Goal: Task Accomplishment & Management: Manage account settings

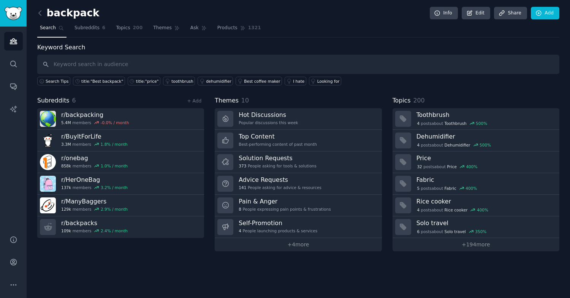
click at [44, 16] on link at bounding box center [41, 13] width 9 height 12
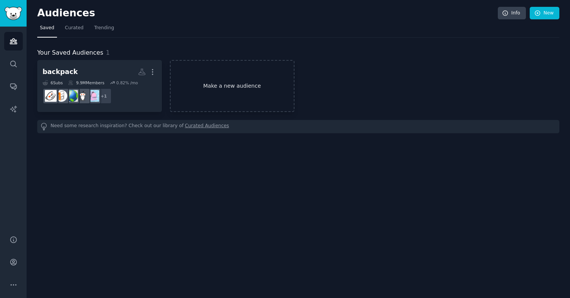
click at [238, 87] on link "Make a new audience" at bounding box center [232, 86] width 125 height 52
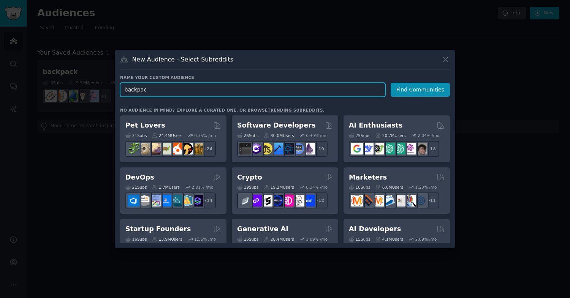
type input "backpack"
click button "Find Communities" at bounding box center [419, 90] width 59 height 14
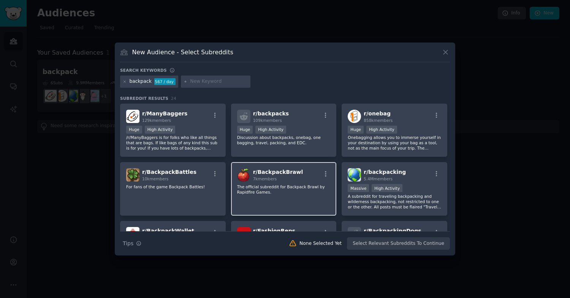
click at [267, 191] on p "The official subreddit for Backpack Brawl by Rapidfire Games." at bounding box center [283, 189] width 93 height 11
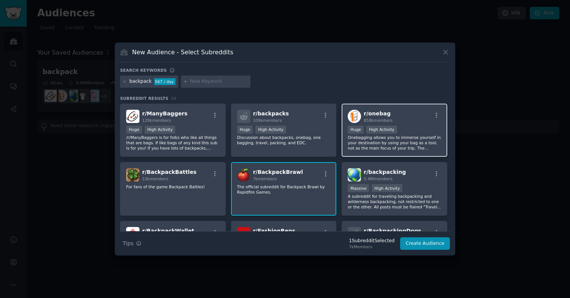
click at [361, 147] on p "Onebagging allows you to immerse yourself in your destination by using your bag…" at bounding box center [393, 143] width 93 height 16
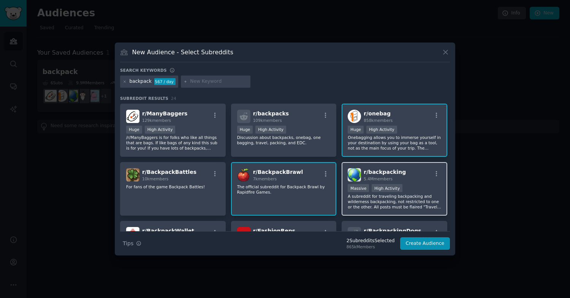
click at [361, 178] on div "r/ backpacking 5.4M members" at bounding box center [393, 174] width 93 height 13
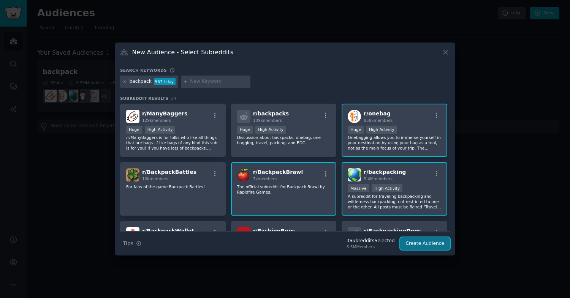
click at [424, 243] on button "Create Audience" at bounding box center [425, 243] width 50 height 13
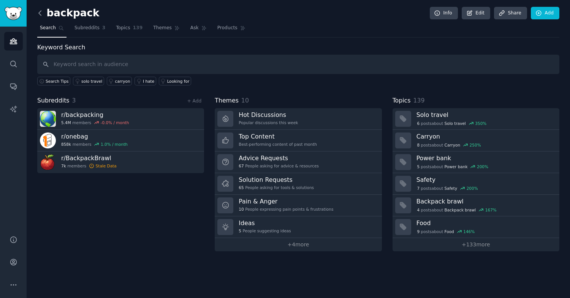
click at [39, 12] on icon at bounding box center [40, 13] width 8 height 8
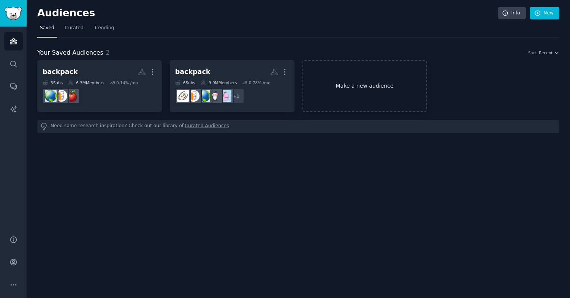
click at [352, 93] on link "Make a new audience" at bounding box center [364, 86] width 125 height 52
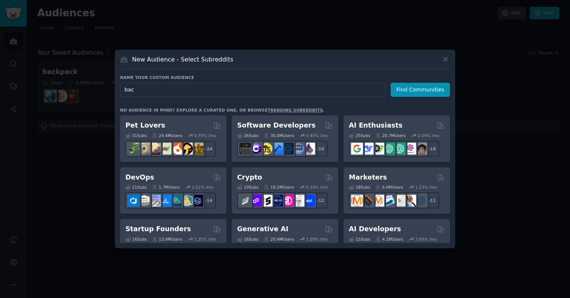
type input "back"
click at [415, 88] on button "Find Communities" at bounding box center [419, 90] width 59 height 14
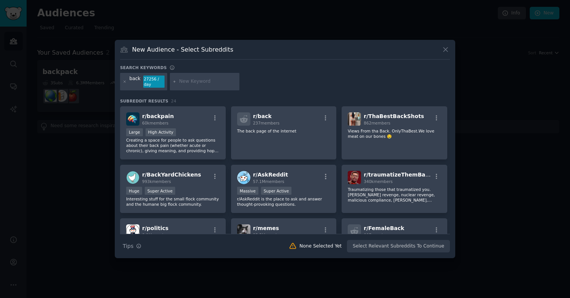
click at [191, 82] on input "text" at bounding box center [208, 81] width 58 height 7
type input "b"
type input "a"
type input "宝可梦"
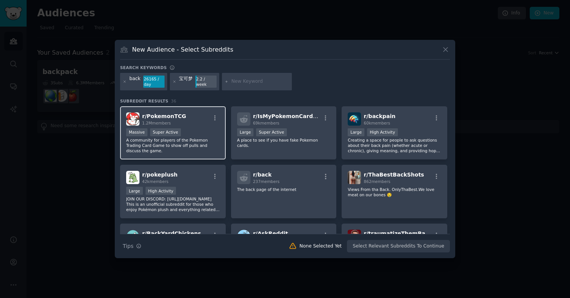
click at [197, 139] on p "A community for players of the Pokemon Trading Card Game to show off pulls and …" at bounding box center [172, 145] width 93 height 16
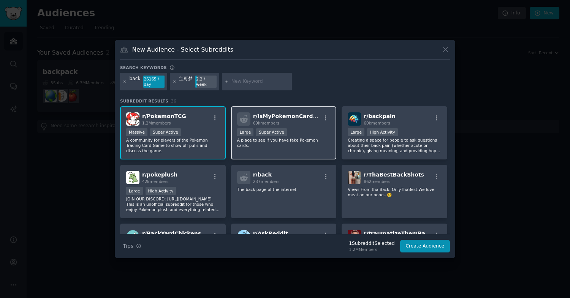
click at [267, 150] on div "r/ IsMyPokemonCardFake 69k members Large Super Active A place to see if you hav…" at bounding box center [284, 133] width 106 height 54
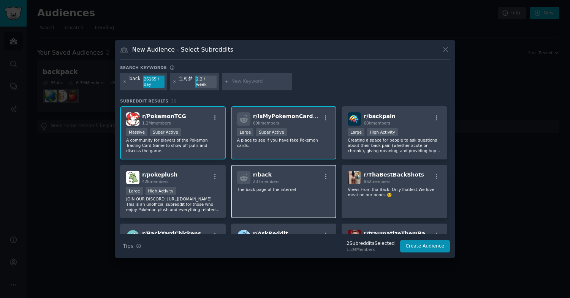
click at [296, 191] on p "The back page of the internet" at bounding box center [283, 189] width 93 height 5
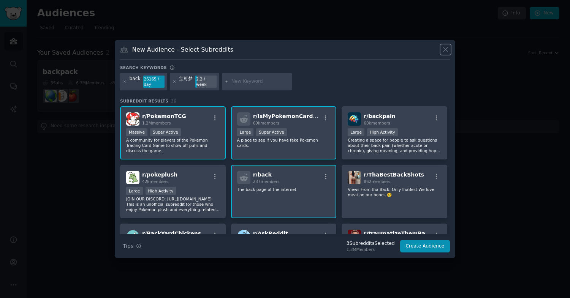
click at [445, 52] on icon at bounding box center [445, 50] width 8 height 8
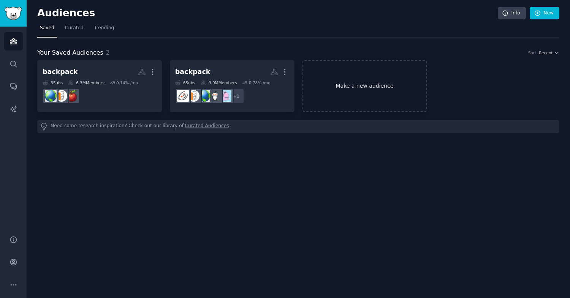
click at [374, 95] on link "Make a new audience" at bounding box center [364, 86] width 125 height 52
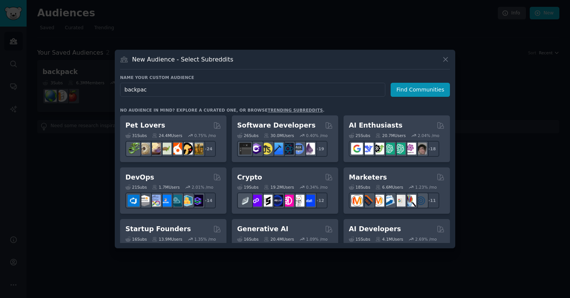
type input "backpack"
click button "Find Communities" at bounding box center [419, 90] width 59 height 14
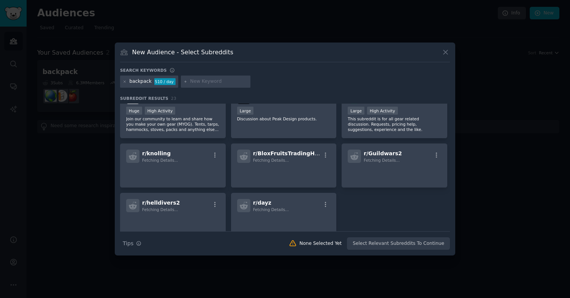
scroll to position [363, 0]
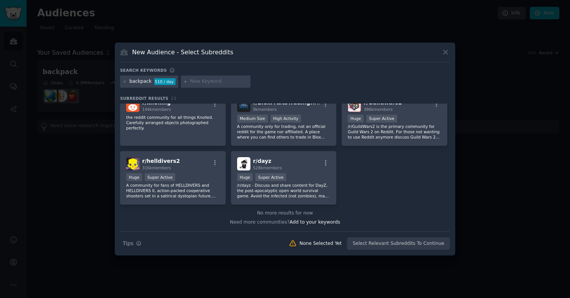
click at [272, 213] on div "No more results for now" at bounding box center [285, 213] width 330 height 7
click at [240, 222] on div "Need more communities? Add to your keywords" at bounding box center [285, 220] width 330 height 9
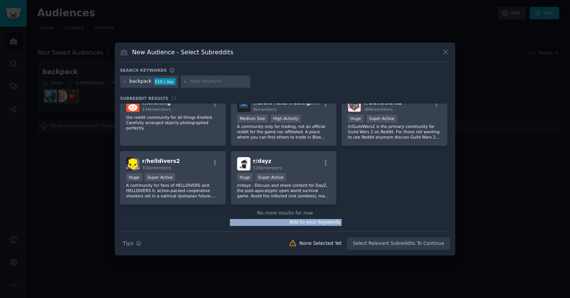
click at [279, 224] on div "Need more communities? Add to your keywords" at bounding box center [285, 220] width 330 height 9
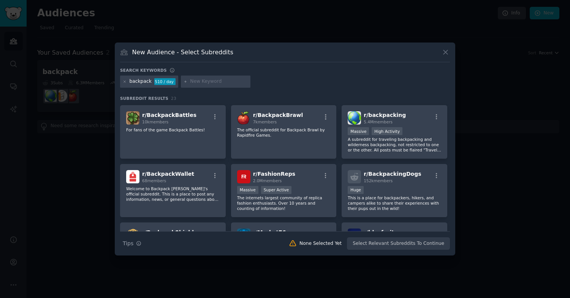
scroll to position [0, 0]
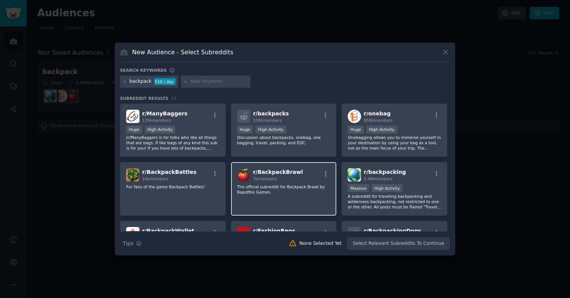
click at [273, 185] on p "The official subreddit for Backpack Brawl by Rapidfire Games." at bounding box center [283, 189] width 93 height 11
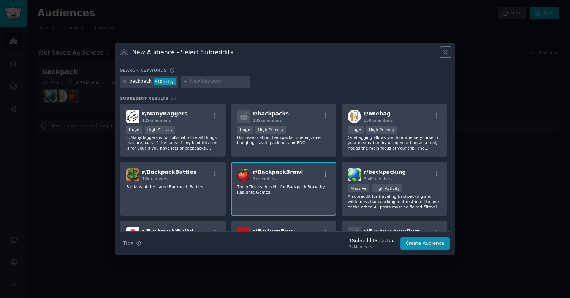
click at [446, 53] on icon at bounding box center [445, 52] width 4 height 4
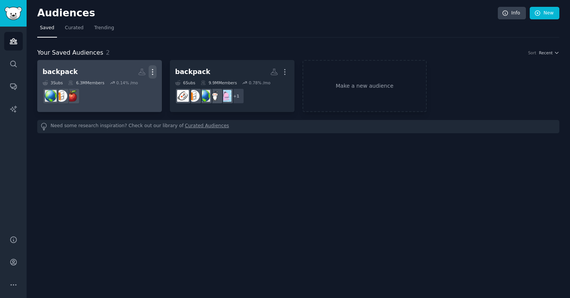
click at [152, 70] on icon "button" at bounding box center [152, 72] width 8 height 8
click at [134, 90] on p "Delete" at bounding box center [131, 88] width 17 height 8
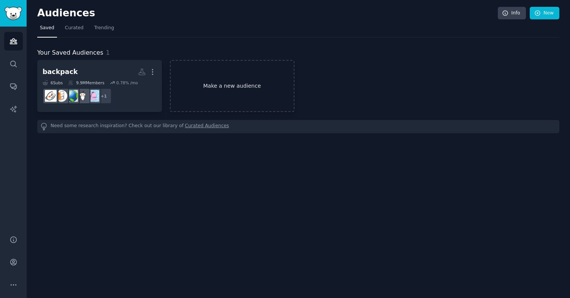
click at [217, 84] on link "Make a new audience" at bounding box center [232, 86] width 125 height 52
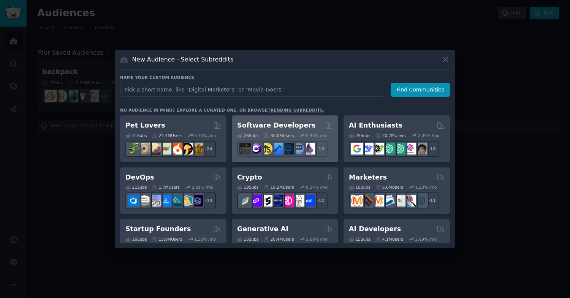
click at [270, 129] on h2 "Software Developers" at bounding box center [276, 125] width 78 height 9
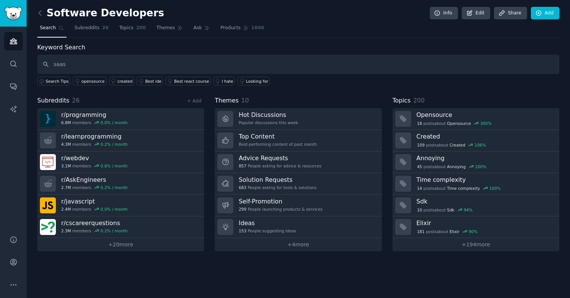
type input "saas"
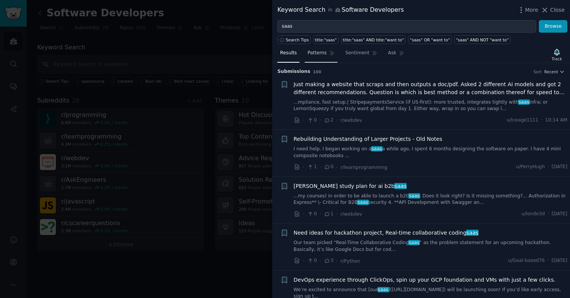
click at [317, 56] on span "Patterns" at bounding box center [316, 53] width 19 height 7
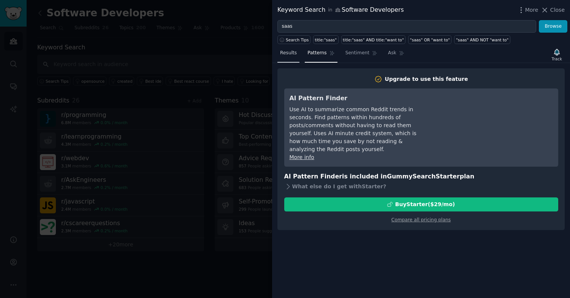
click at [294, 56] on span "Results" at bounding box center [288, 53] width 17 height 7
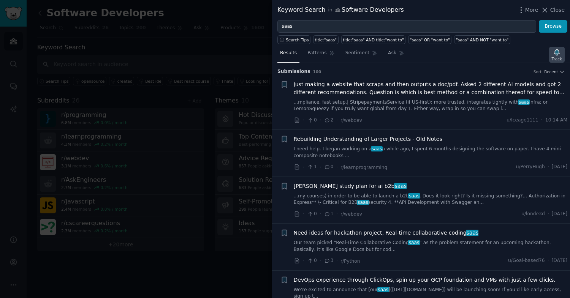
click at [555, 58] on div "Track" at bounding box center [556, 58] width 10 height 5
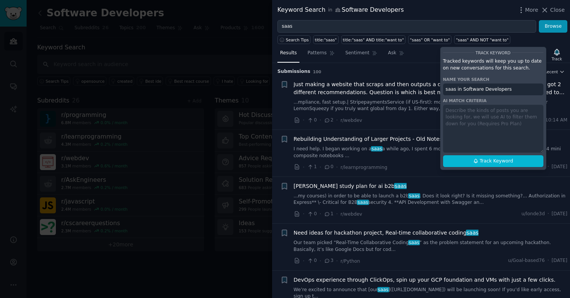
click at [408, 64] on div "Submission s 100 Sort Recent" at bounding box center [420, 69] width 287 height 12
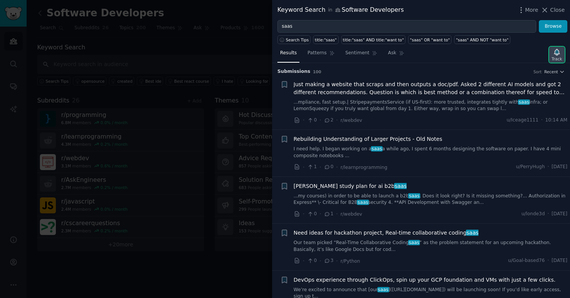
click at [557, 51] on icon "button" at bounding box center [556, 52] width 5 height 6
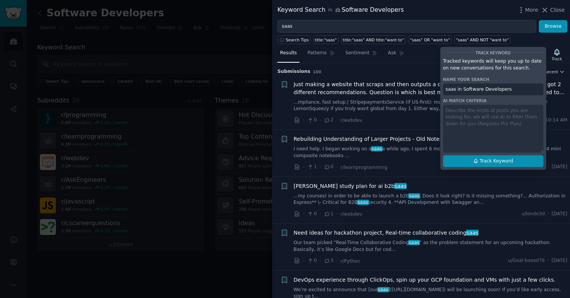
click at [498, 166] on button "Track Keyword" at bounding box center [493, 161] width 100 height 12
type input "saas in Software Developers"
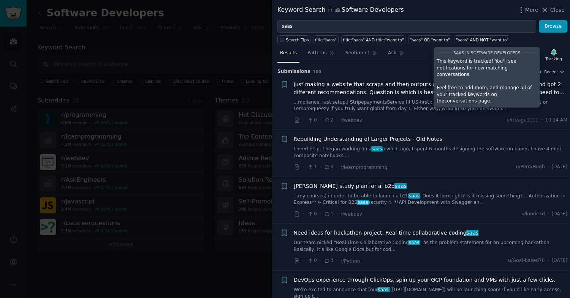
click at [458, 65] on p "This keyword is tracked! You'll see notifications for new matching conversation…" at bounding box center [486, 68] width 100 height 20
click at [444, 88] on p "Feel free to add more, and manage all of your tracked keywords on the conversat…" at bounding box center [486, 95] width 100 height 20
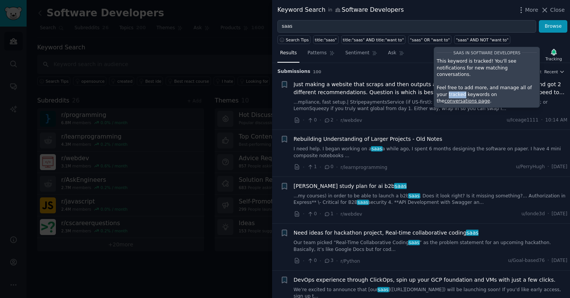
click at [444, 88] on p "Feel free to add more, and manage all of your tracked keywords on the conversat…" at bounding box center [486, 95] width 100 height 20
click at [550, 12] on span "Close" at bounding box center [557, 10] width 14 height 8
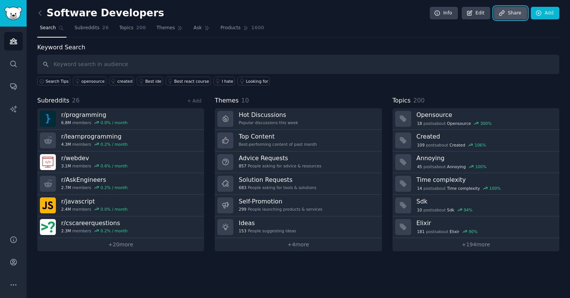
click at [511, 15] on link "Share" at bounding box center [510, 13] width 33 height 13
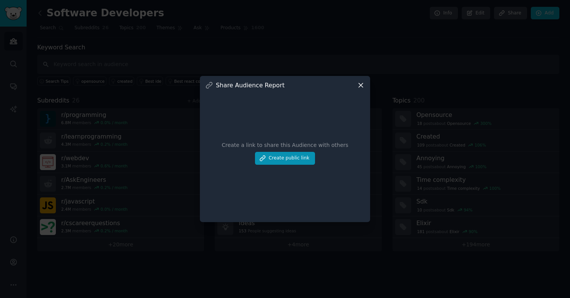
click at [360, 88] on icon at bounding box center [361, 85] width 8 height 8
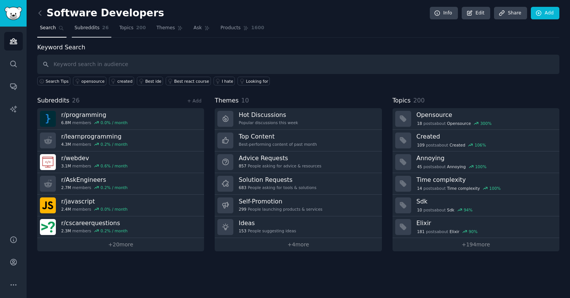
click at [94, 33] on link "Subreddits 26" at bounding box center [91, 30] width 39 height 16
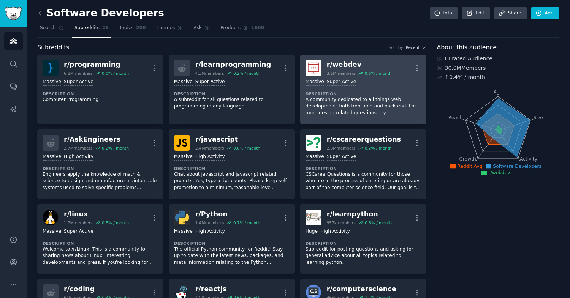
click at [336, 104] on p "A community dedicated to all things web development: both front-end and back-en…" at bounding box center [362, 106] width 115 height 20
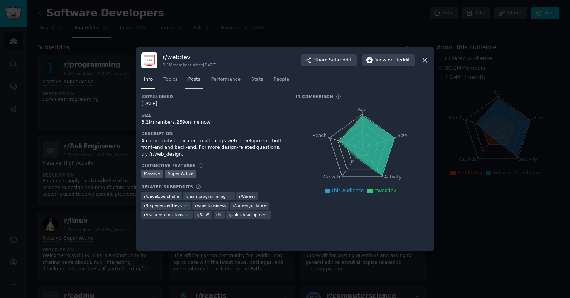
click at [199, 80] on span "Posts" at bounding box center [194, 79] width 12 height 7
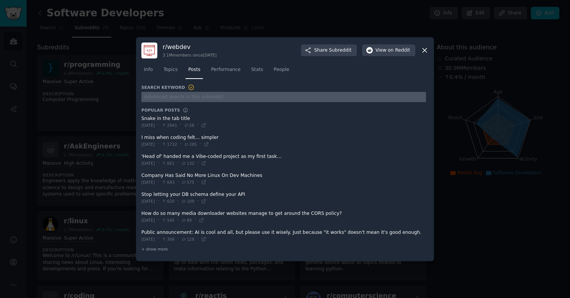
click at [168, 100] on input "text" at bounding box center [283, 97] width 284 height 10
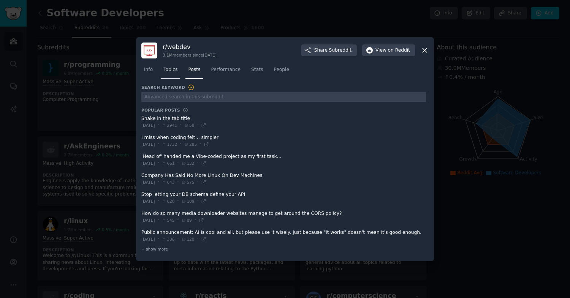
click at [170, 73] on link "Topics" at bounding box center [170, 72] width 19 height 16
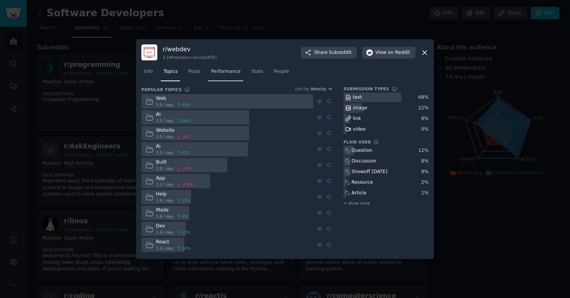
click at [230, 75] on span "Performance" at bounding box center [226, 71] width 30 height 7
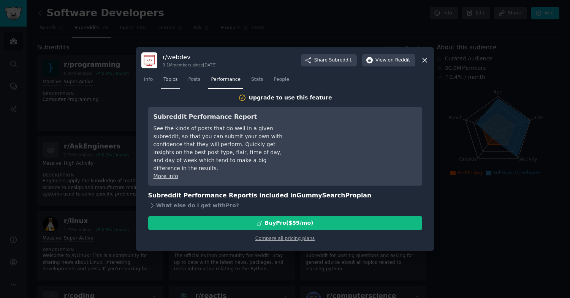
click at [171, 78] on span "Topics" at bounding box center [170, 79] width 14 height 7
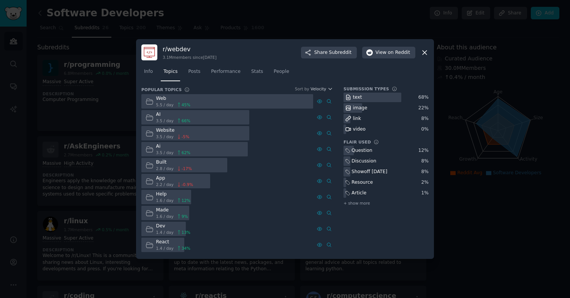
click at [168, 106] on span "5.5 / day" at bounding box center [164, 104] width 17 height 5
click at [179, 107] on icon at bounding box center [178, 104] width 5 height 5
click at [395, 101] on div at bounding box center [372, 97] width 58 height 9
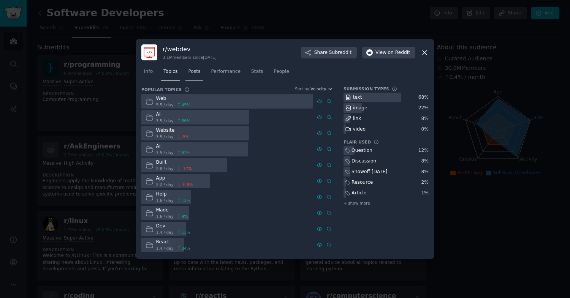
click at [194, 78] on link "Posts" at bounding box center [193, 74] width 17 height 16
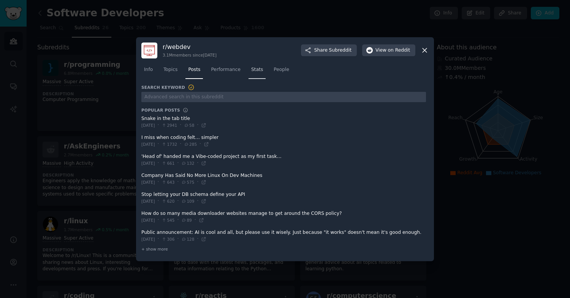
click at [251, 71] on span "Stats" at bounding box center [257, 69] width 12 height 7
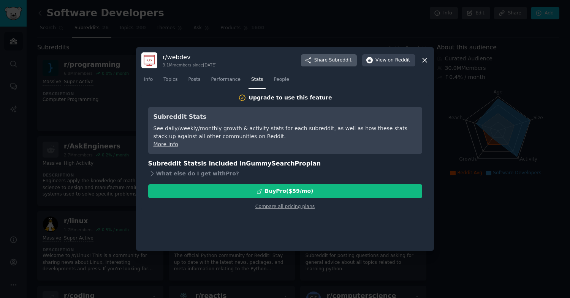
click at [335, 58] on span "Subreddit" at bounding box center [340, 60] width 22 height 7
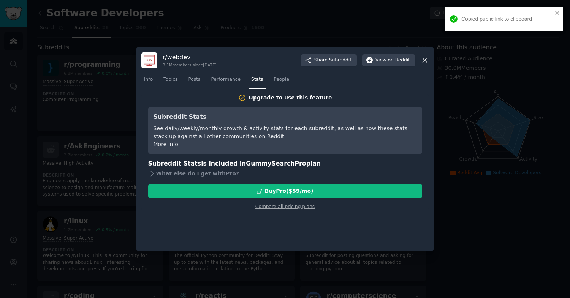
click at [423, 61] on icon at bounding box center [424, 60] width 4 height 4
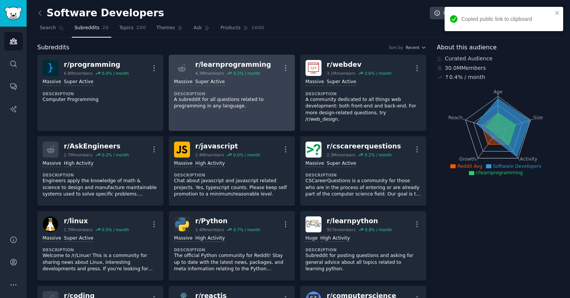
click at [263, 90] on div "Massive Super Active Description A subreddit for all questions related to progr…" at bounding box center [231, 94] width 115 height 36
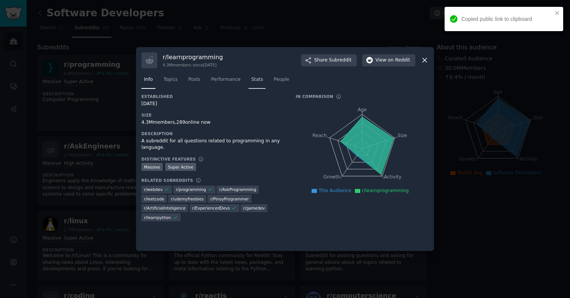
click at [256, 78] on span "Stats" at bounding box center [257, 79] width 12 height 7
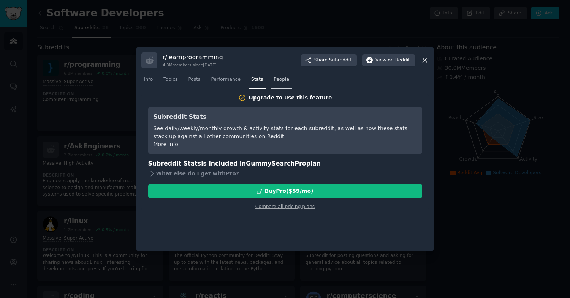
click at [282, 82] on span "People" at bounding box center [281, 79] width 16 height 7
click at [421, 59] on icon at bounding box center [424, 60] width 8 height 8
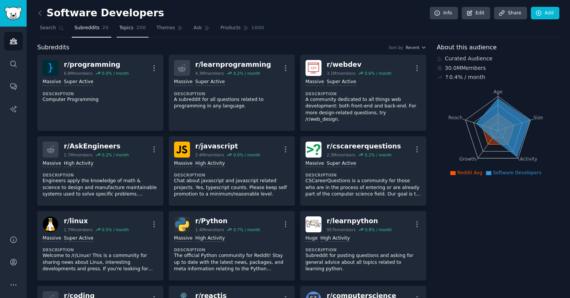
click at [133, 33] on link "Topics 200" at bounding box center [133, 30] width 32 height 16
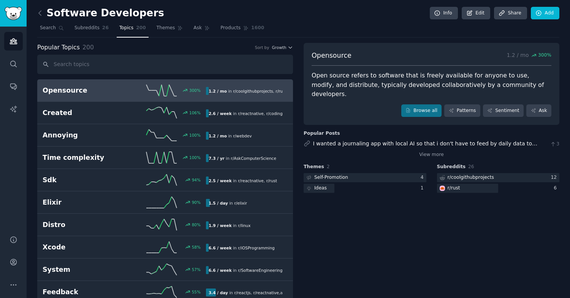
click at [349, 84] on div "Open source refers to software that is freely available for anyone to use, modi…" at bounding box center [431, 85] width 240 height 28
click at [174, 34] on link "Themes" at bounding box center [170, 30] width 32 height 16
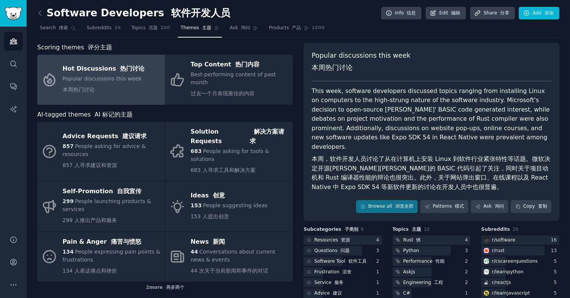
click at [77, 48] on span "Scoring themes 评分主题" at bounding box center [74, 47] width 75 height 9
click at [104, 45] on font "评分主题" at bounding box center [100, 47] width 24 height 7
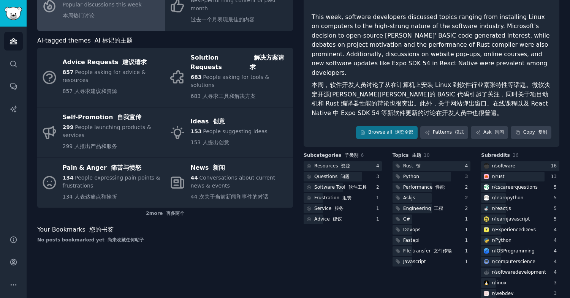
scroll to position [9, 0]
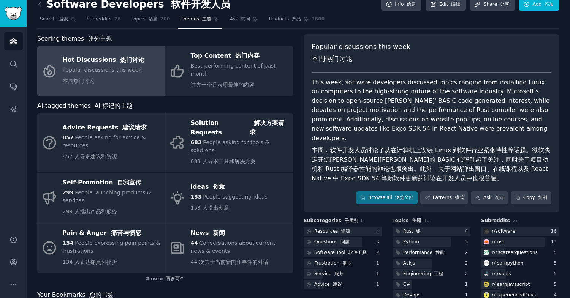
click at [334, 150] on font "本周，软件开发人员讨论了从在计算机上安装 Linux 到软件行业紧张特性等话题。微软决定开源[PERSON_NAME][PERSON_NAME]的 BASIC…" at bounding box center [430, 164] width 238 height 35
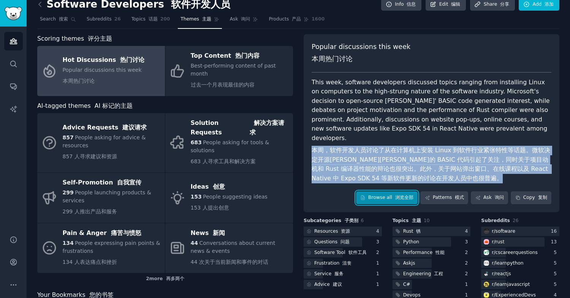
click at [394, 193] on link "Browse all 浏览全部" at bounding box center [387, 197] width 62 height 13
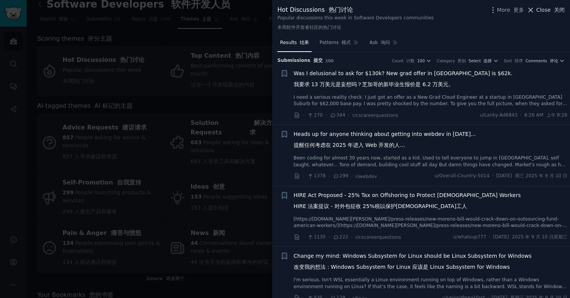
click at [543, 7] on span "Close 关闭" at bounding box center [550, 10] width 28 height 8
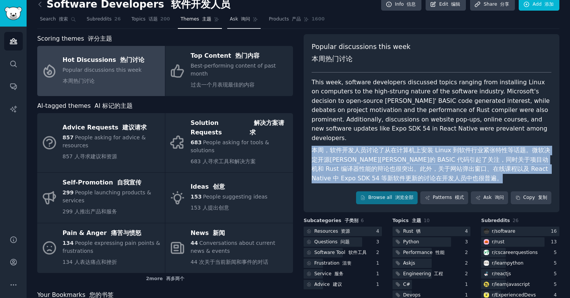
click at [241, 19] on font "询问" at bounding box center [245, 18] width 9 height 5
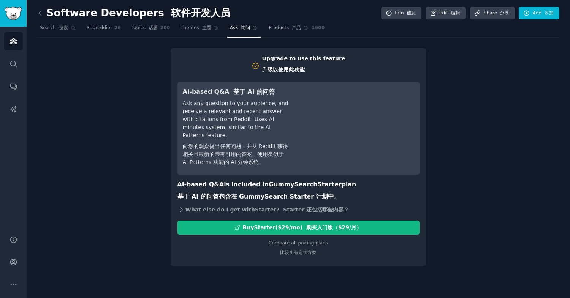
click at [184, 206] on icon at bounding box center [181, 210] width 8 height 8
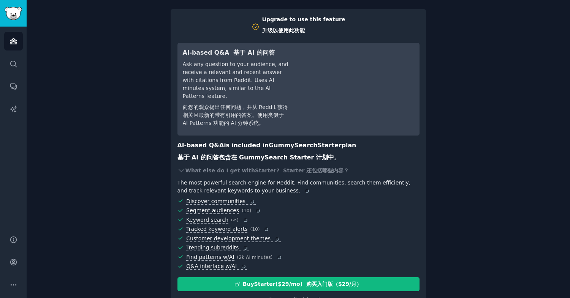
scroll to position [50, 0]
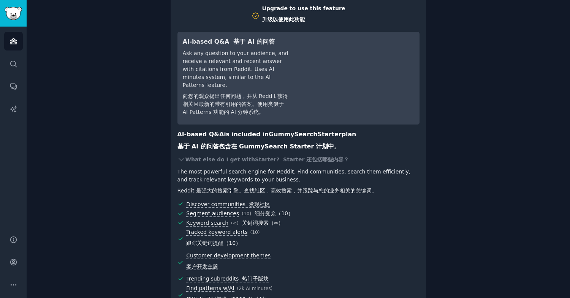
click at [204, 188] on font "Reddit 最强大的搜索引擎。查找社区，高效搜索，并跟踪与您的业务相关的关键词。" at bounding box center [276, 191] width 199 height 6
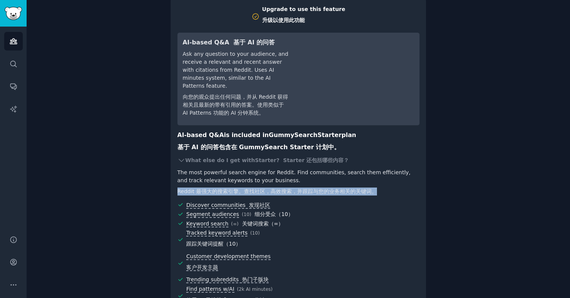
scroll to position [0, 0]
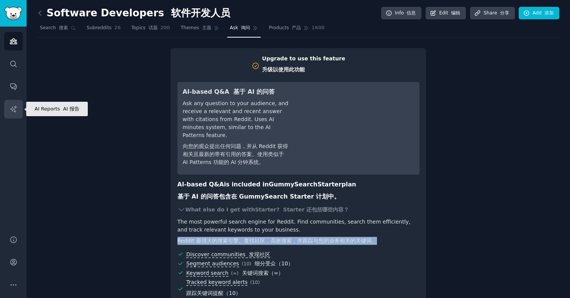
click at [13, 107] on icon "Sidebar" at bounding box center [13, 109] width 8 height 8
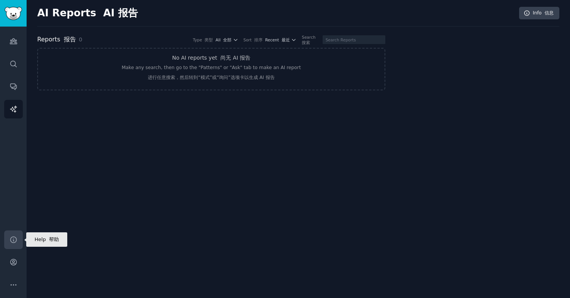
click at [14, 245] on link "Help" at bounding box center [13, 239] width 19 height 19
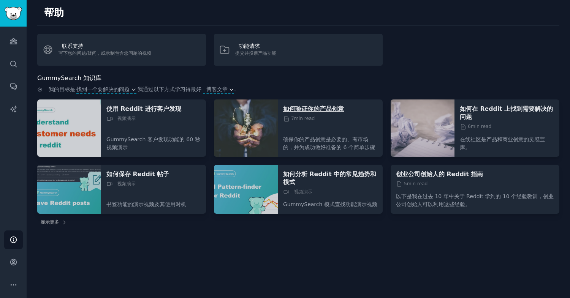
click at [317, 108] on font "如何验证你的产品创意" at bounding box center [313, 108] width 61 height 7
click at [13, 39] on icon "Sidebar" at bounding box center [13, 41] width 8 height 8
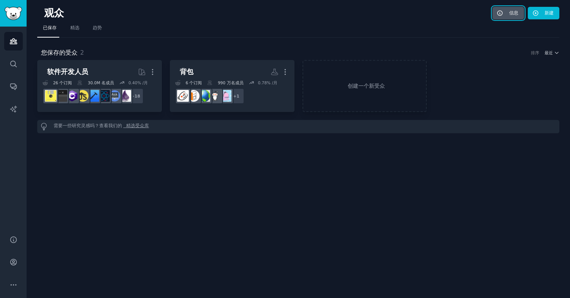
click at [508, 10] on font at bounding box center [507, 12] width 3 height 5
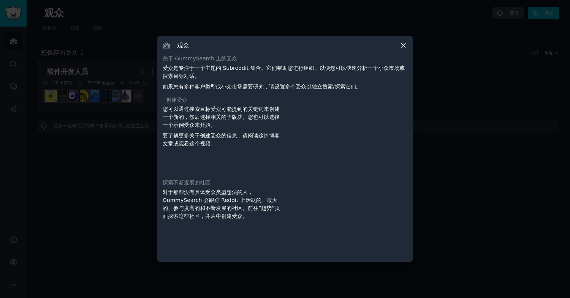
click at [203, 74] on p "受众是专注于一个主题的 Subreddit 集合。它们帮助您进行组织，以便您可以快速分析一个小众市场或搜索目标对话。" at bounding box center [284, 72] width 245 height 16
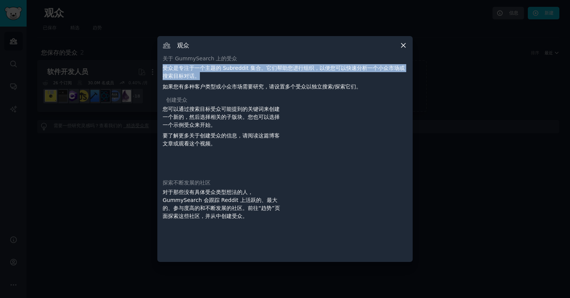
click at [203, 74] on p "受众是专注于一个主题的 Subreddit 集合。它们帮助您进行组织，以便您可以快速分析一个小众市场或搜索目标对话。" at bounding box center [284, 72] width 245 height 16
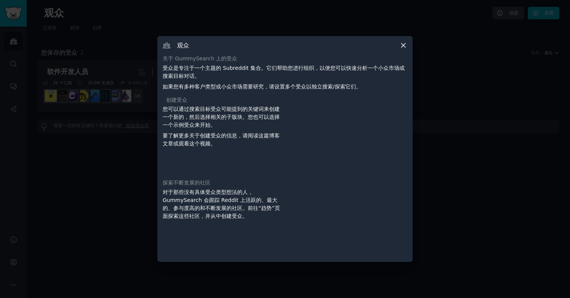
click at [203, 74] on p "受众是专注于一个主题的 Subreddit 集合。它们帮助您进行组织，以便您可以快速分析一个小众市场或搜索目标对话。" at bounding box center [284, 72] width 245 height 16
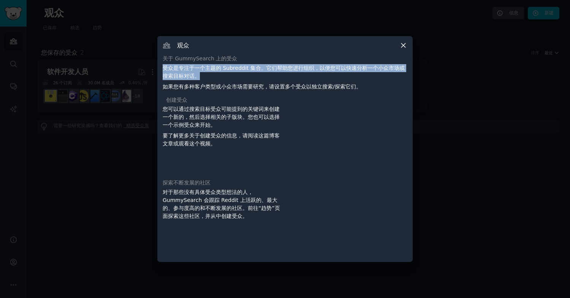
click at [199, 81] on div "关于 GummySearch 上的受众 受众是专注于一个主题的 Subreddit 集合。它们帮助您进行组织，以便您可以快速分析一个小众市场或搜索目标对话。 …" at bounding box center [284, 73] width 245 height 36
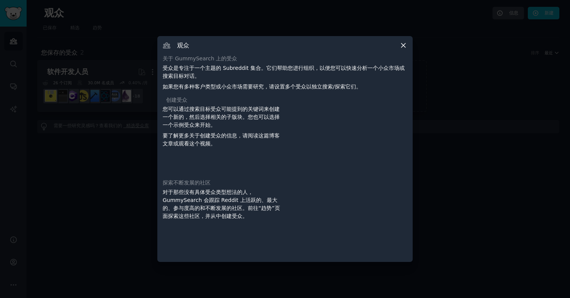
click at [199, 81] on div "关于 GummySearch 上的受众 受众是专注于一个主题的 Subreddit 集合。它们帮助您进行组织，以便您可以快速分析一个小众市场或搜索目标对话。 …" at bounding box center [284, 73] width 245 height 36
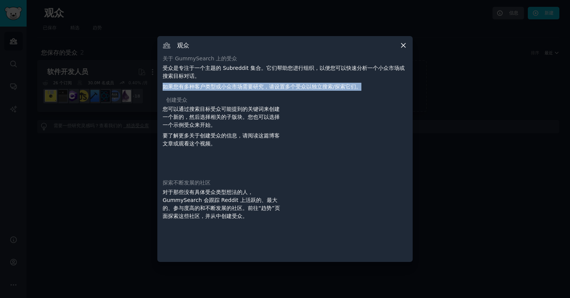
click at [195, 85] on font "如果您有多种客户类型或小众市场需要研究，请设置多个受众以独立搜索/探索它们。" at bounding box center [261, 87] width 199 height 6
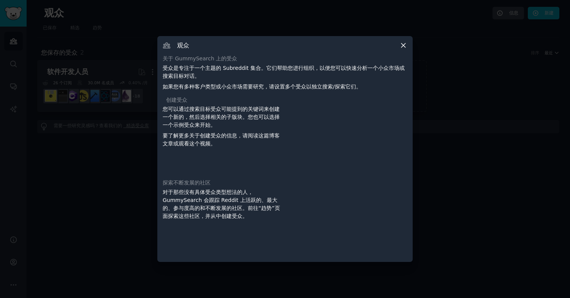
click at [185, 119] on font "您可以通过搜索目标受众可能提到的关键词来创建一个新的，然后选择相关的子版块。您也可以选择一个示例受众来开始。" at bounding box center [220, 117] width 117 height 22
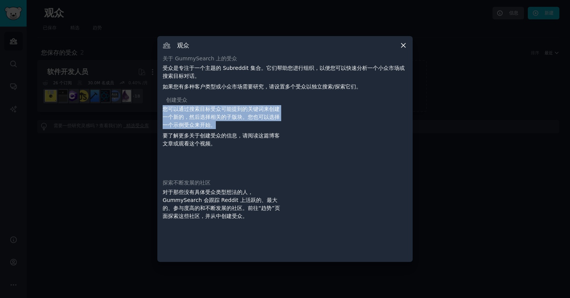
click at [233, 200] on font "对于那些没有具体受众类型想法的人，GummySearch 会跟踪 Reddit 上活跃的、最大的、参与度高的和不断发展的社区。前往“趋势”页面探索这些社区，并…" at bounding box center [220, 204] width 117 height 30
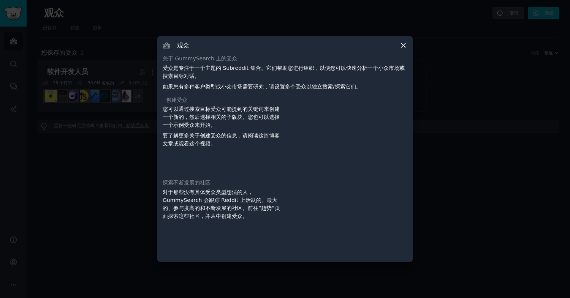
click at [233, 200] on font "对于那些没有具体受众类型想法的人，GummySearch 会跟踪 Reddit 上活跃的、最大的、参与度高的和不断发展的社区。前往“趋势”页面探索这些社区，并…" at bounding box center [220, 204] width 117 height 30
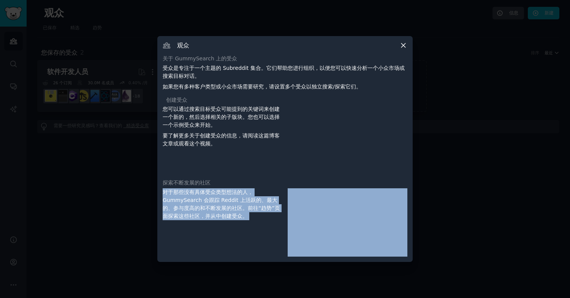
click at [233, 200] on font "对于那些没有具体受众类型想法的人，GummySearch 会跟踪 Reddit 上活跃的、最大的、参与度高的和不断发展的社区。前往“趋势”页面探索这些社区，并…" at bounding box center [220, 204] width 117 height 30
click at [406, 46] on icon at bounding box center [403, 45] width 8 height 8
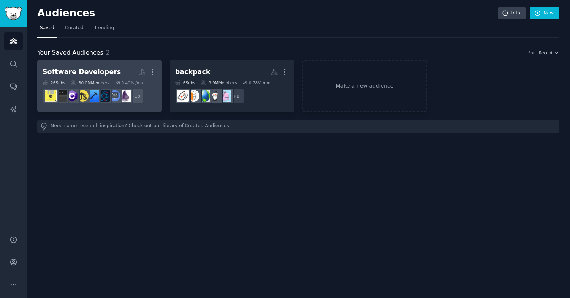
click at [102, 76] on div "Software Developers" at bounding box center [82, 71] width 78 height 9
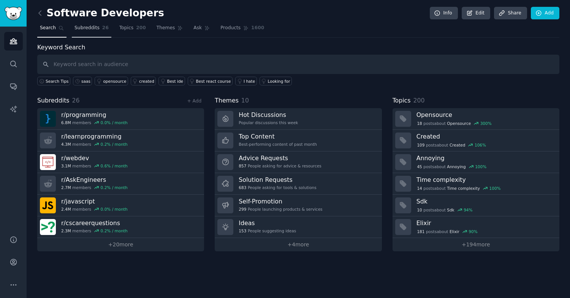
click at [85, 30] on span "Subreddits" at bounding box center [86, 28] width 25 height 7
